Goal: Entertainment & Leisure: Consume media (video, audio)

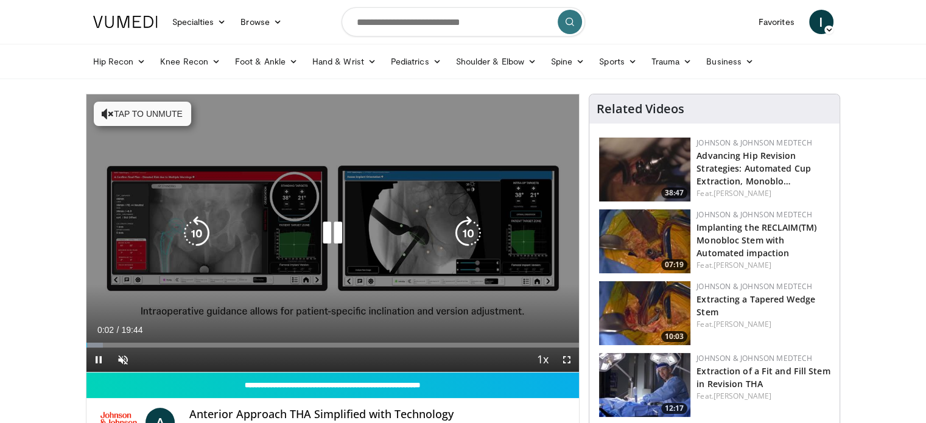
click at [141, 114] on button "Tap to unmute" at bounding box center [142, 114] width 97 height 24
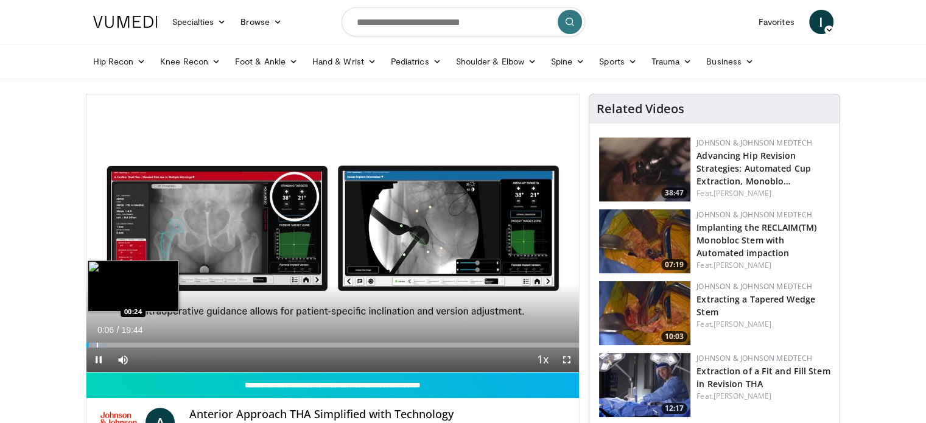
click at [97, 346] on div "Progress Bar" at bounding box center [97, 345] width 1 height 5
